Goal: Transaction & Acquisition: Purchase product/service

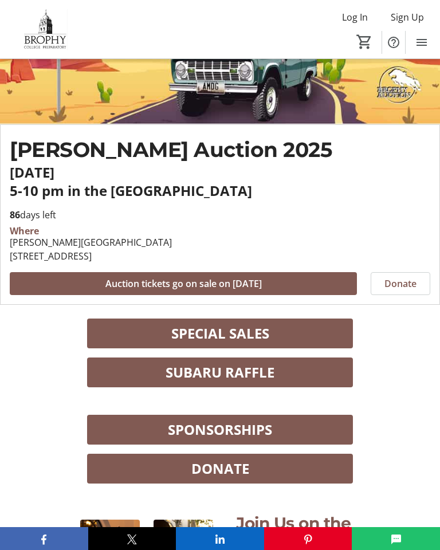
scroll to position [181, 0]
click at [326, 374] on span at bounding box center [220, 373] width 266 height 28
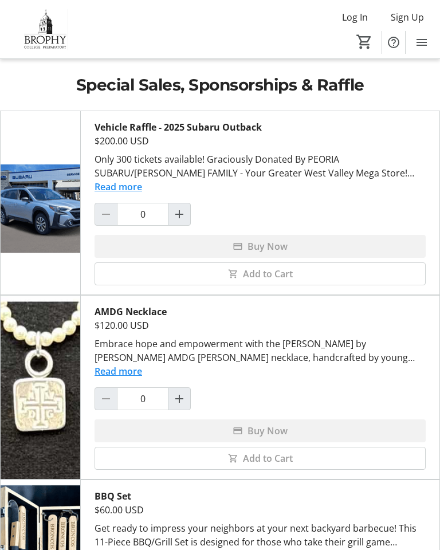
click at [181, 213] on mat-icon "Increment by one" at bounding box center [180, 215] width 14 height 14
type input "1"
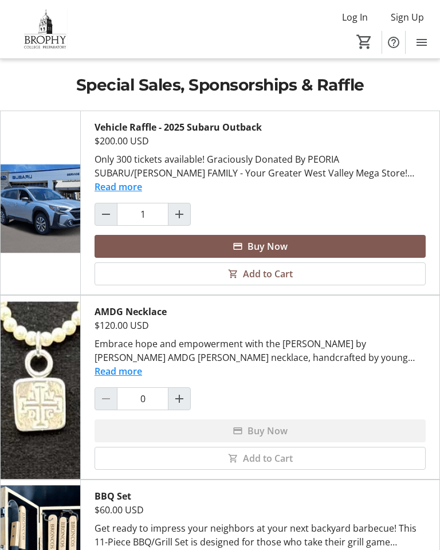
click at [377, 240] on span at bounding box center [260, 247] width 331 height 28
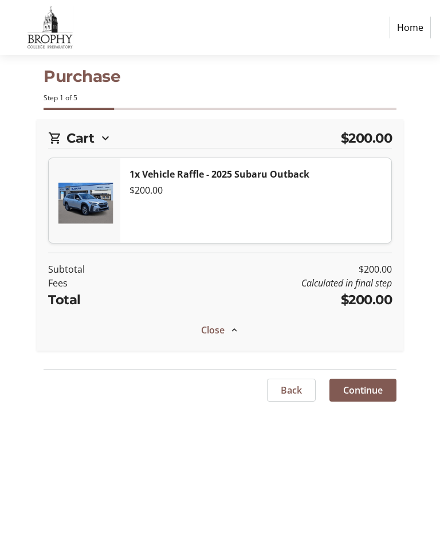
select select "US"
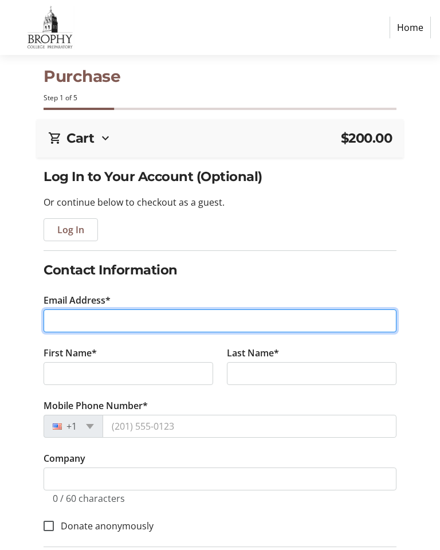
click at [178, 328] on input "Email Address*" at bounding box center [220, 321] width 353 height 23
click at [214, 318] on input "Email Address*" at bounding box center [220, 321] width 353 height 23
type input "[EMAIL_ADDRESS][DOMAIN_NAME]"
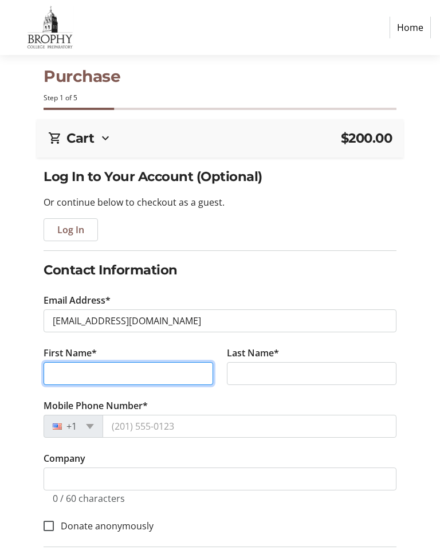
scroll to position [13, 0]
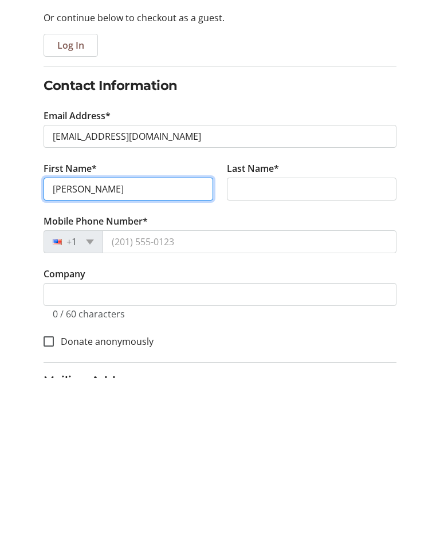
type input "[PERSON_NAME]"
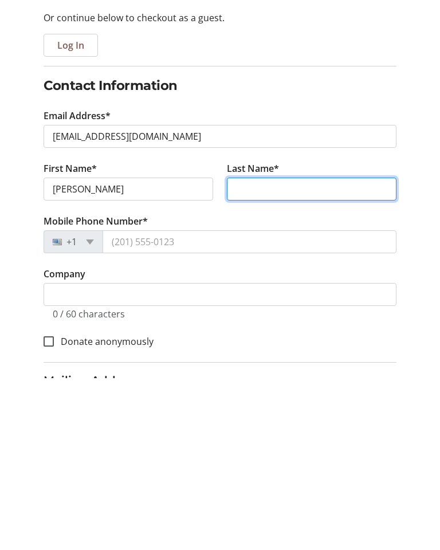
click at [280, 350] on input "Last Name*" at bounding box center [312, 361] width 170 height 23
type input "[PERSON_NAME]"
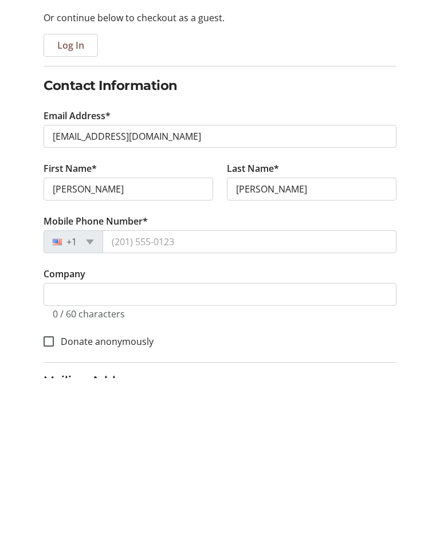
scroll to position [185, 0]
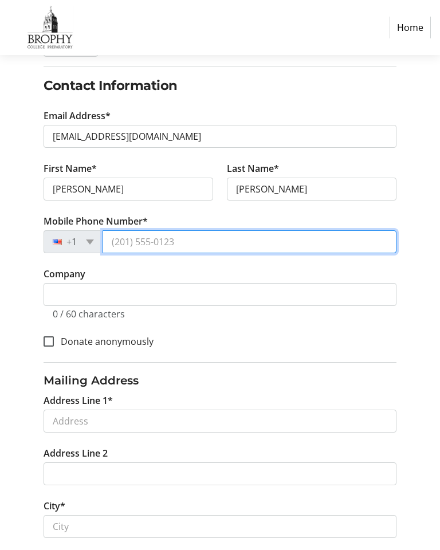
click at [281, 243] on input "Mobile Phone Number*" at bounding box center [250, 241] width 294 height 23
type input "[PHONE_NUMBER]"
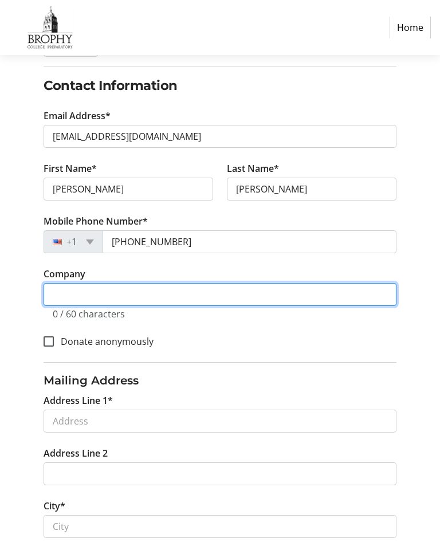
click at [191, 292] on input "Company" at bounding box center [220, 294] width 353 height 23
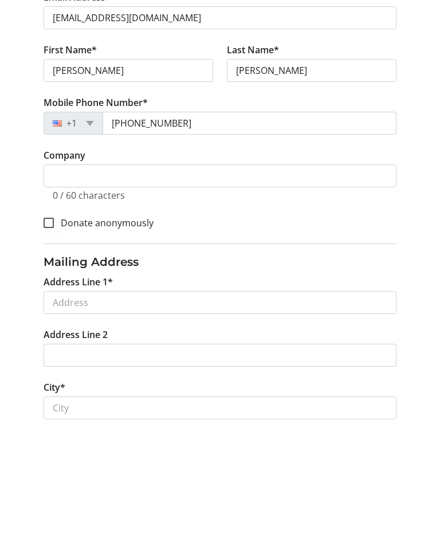
click at [54, 328] on div at bounding box center [49, 342] width 28 height 28
checkbox input "true"
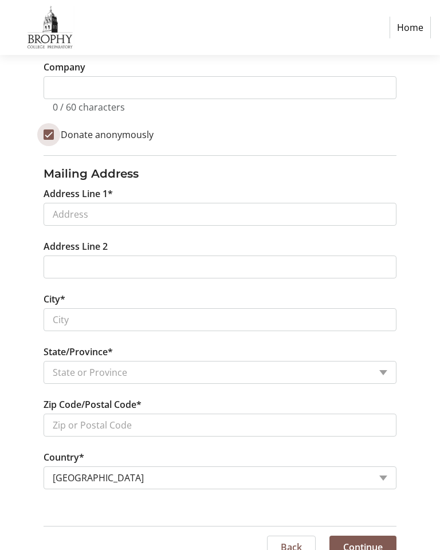
scroll to position [394, 0]
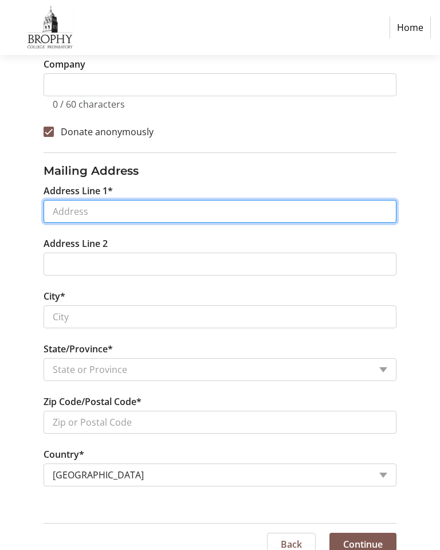
click at [241, 212] on input "Address Line 1*" at bounding box center [220, 211] width 353 height 23
type input "[STREET_ADDRESS] 1912"
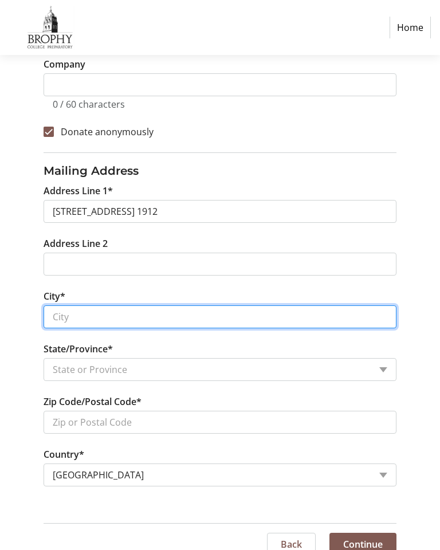
type input "[GEOGRAPHIC_DATA]"
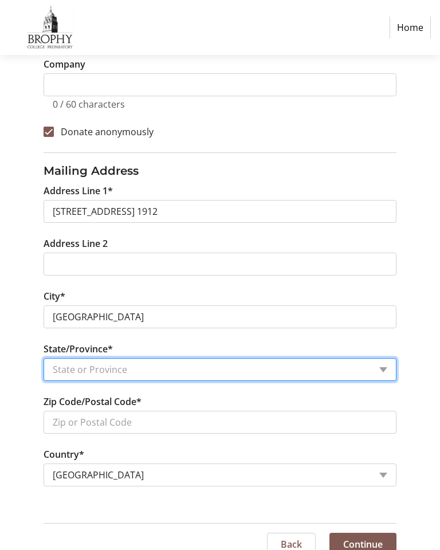
select select "AZ"
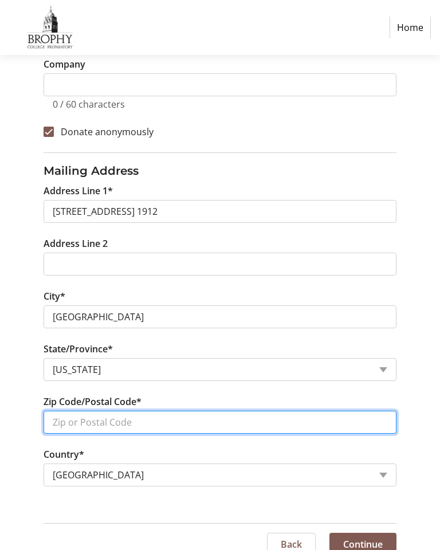
type input "85373"
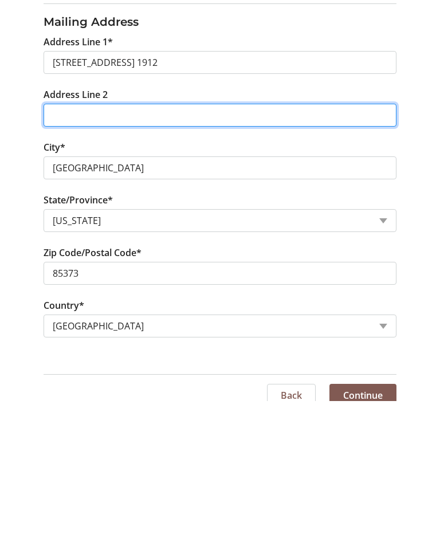
scroll to position [409, 0]
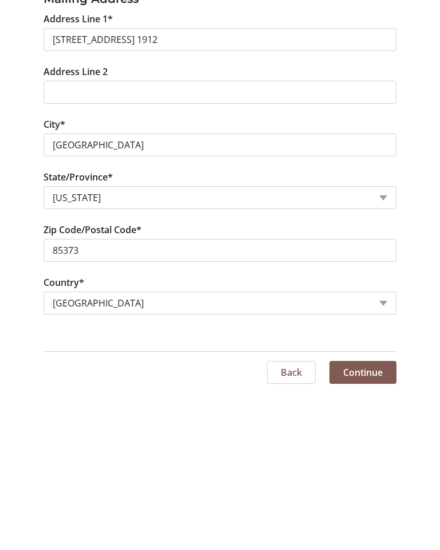
click at [381, 523] on span "Continue" at bounding box center [363, 530] width 40 height 14
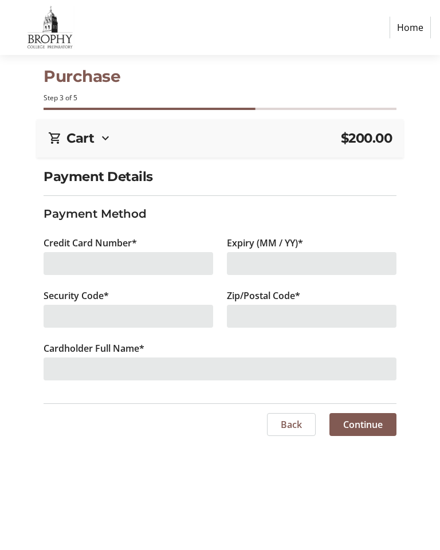
click at [174, 272] on div at bounding box center [129, 263] width 170 height 23
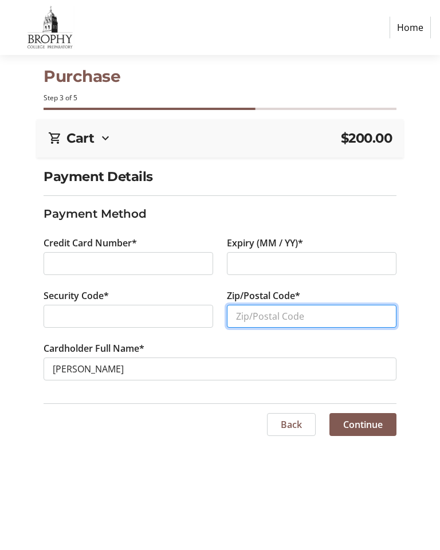
click at [303, 318] on input "Zip/Postal Code*" at bounding box center [312, 316] width 170 height 23
type input "I"
type input "85373"
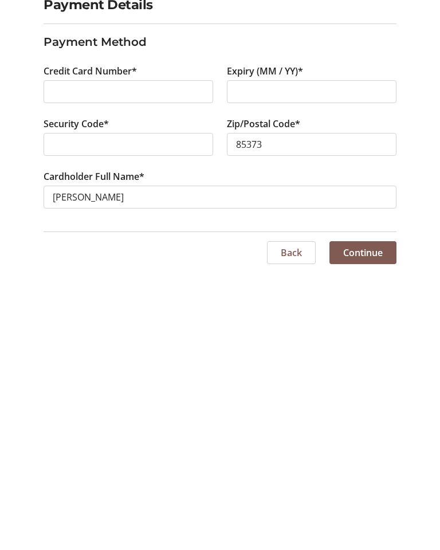
click at [198, 297] on div "Purchase Step 3 of 5 Cart $200.00 1x Vehicle Raffle - 2025 Subaru Outback $200.…" at bounding box center [220, 302] width 440 height 495
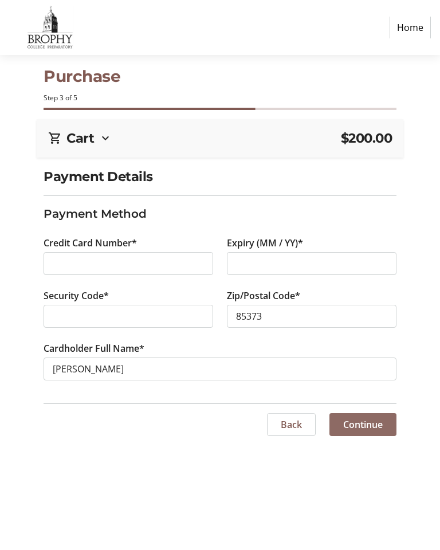
click at [382, 429] on span "Continue" at bounding box center [363, 425] width 40 height 14
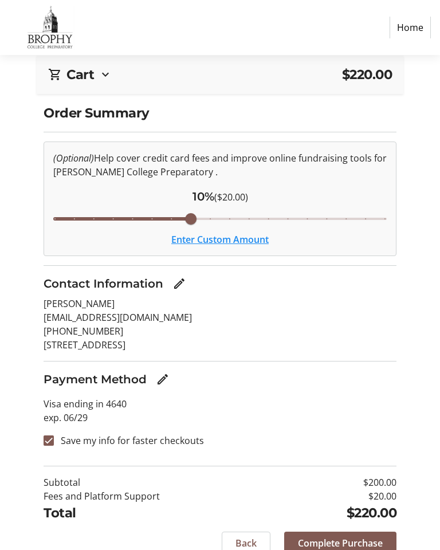
scroll to position [83, 0]
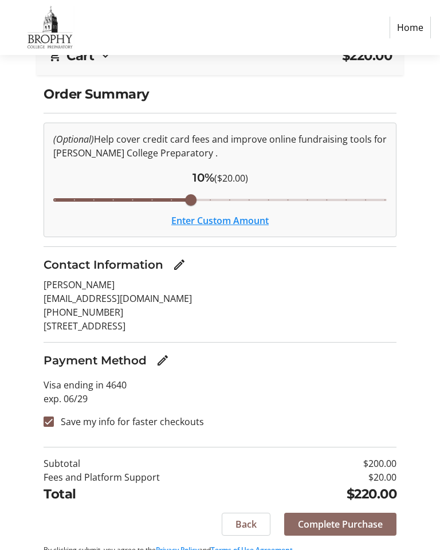
click at [378, 526] on span "Complete Purchase" at bounding box center [340, 525] width 85 height 14
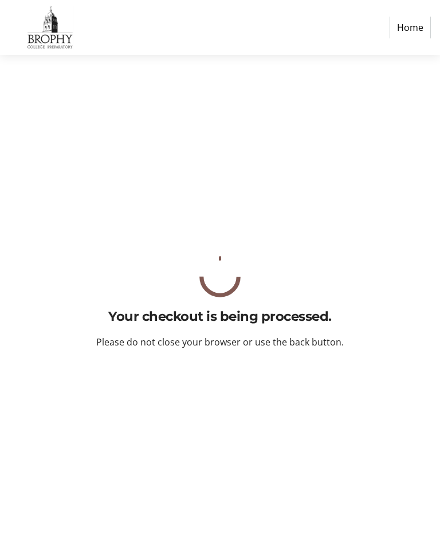
scroll to position [0, 0]
